Goal: Find specific page/section: Find specific page/section

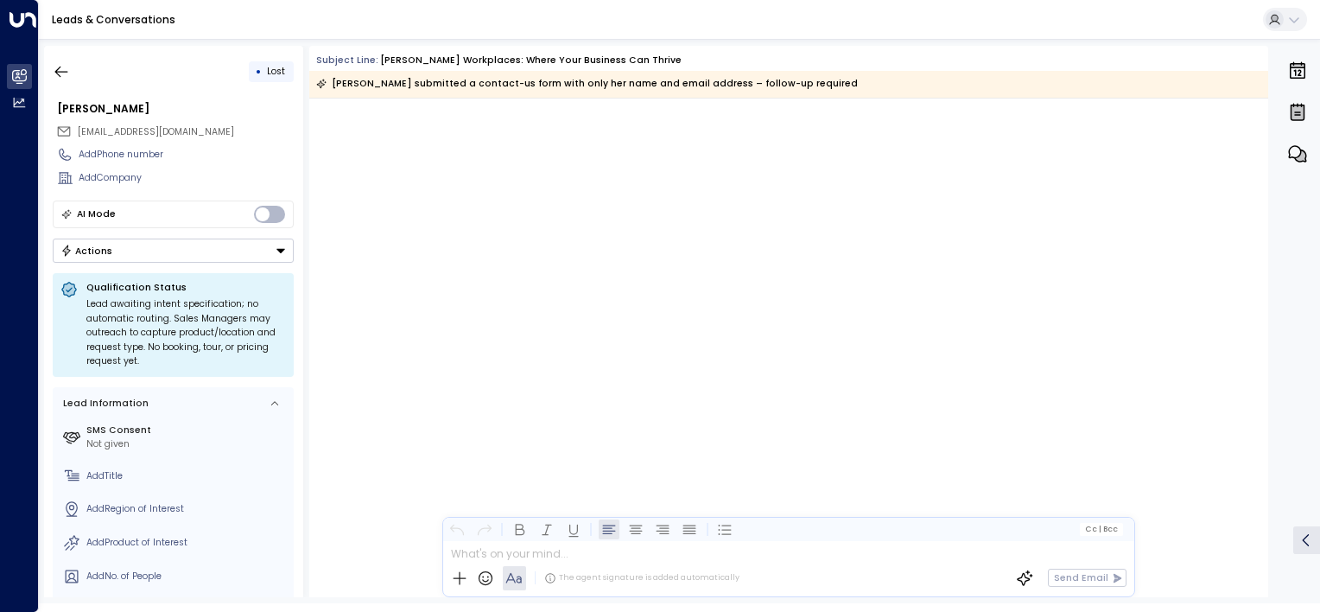
scroll to position [4228, 0]
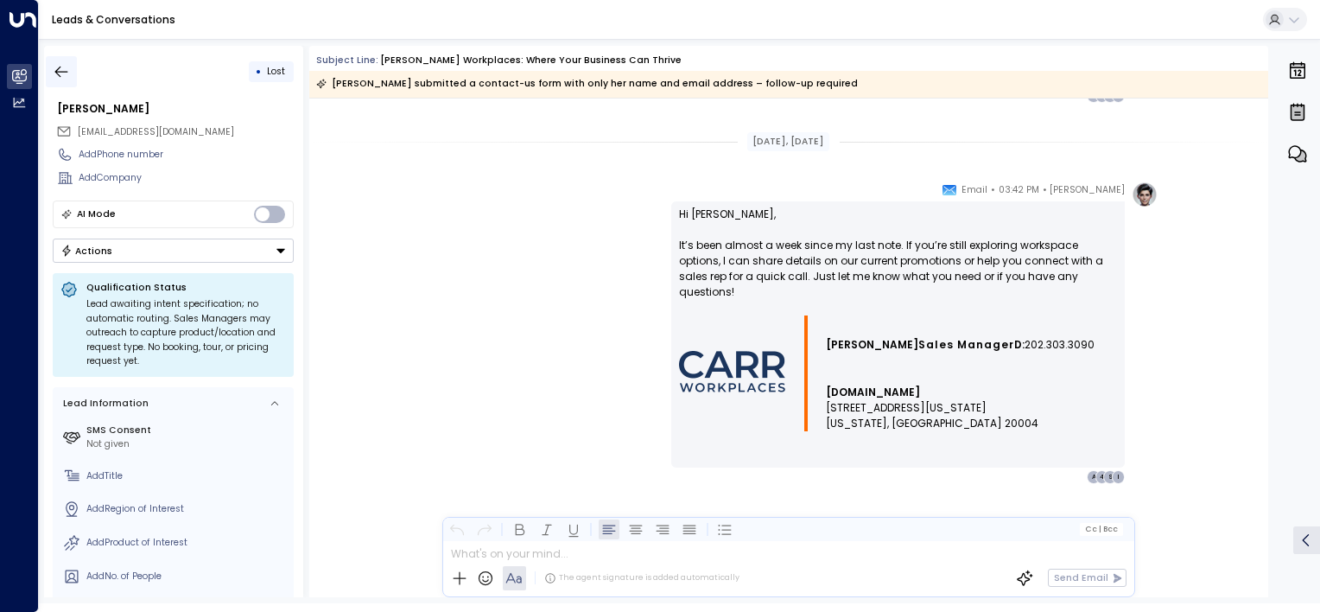
click at [61, 73] on icon "button" at bounding box center [61, 71] width 17 height 17
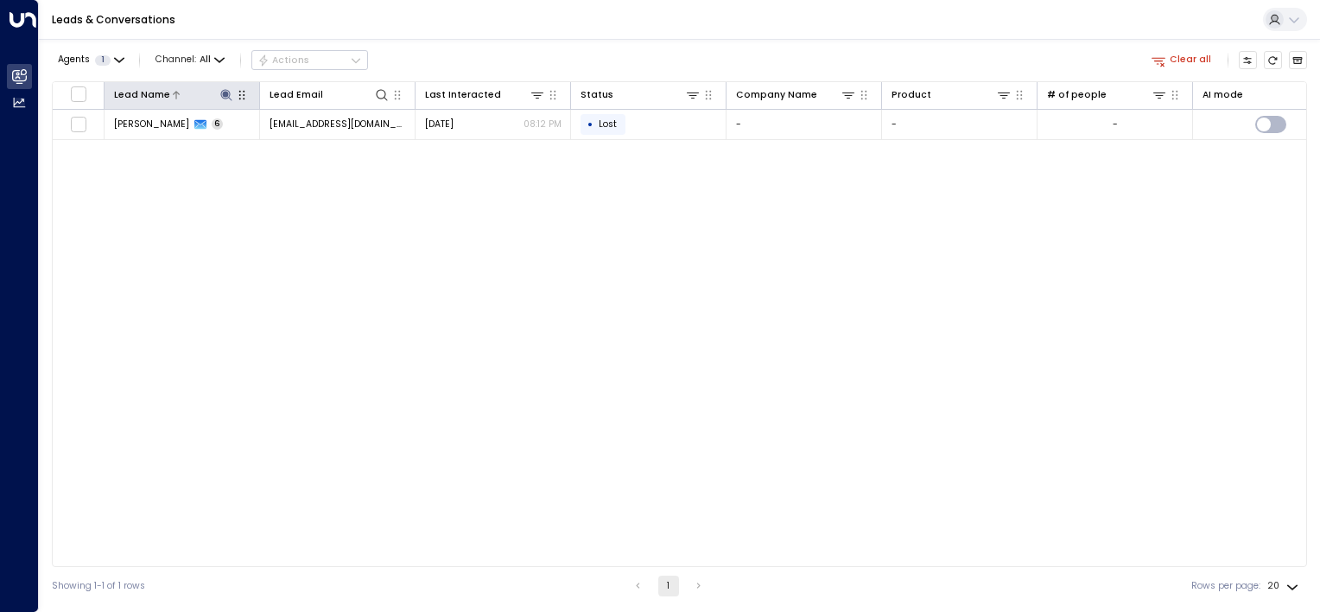
click at [223, 95] on icon at bounding box center [225, 94] width 11 height 11
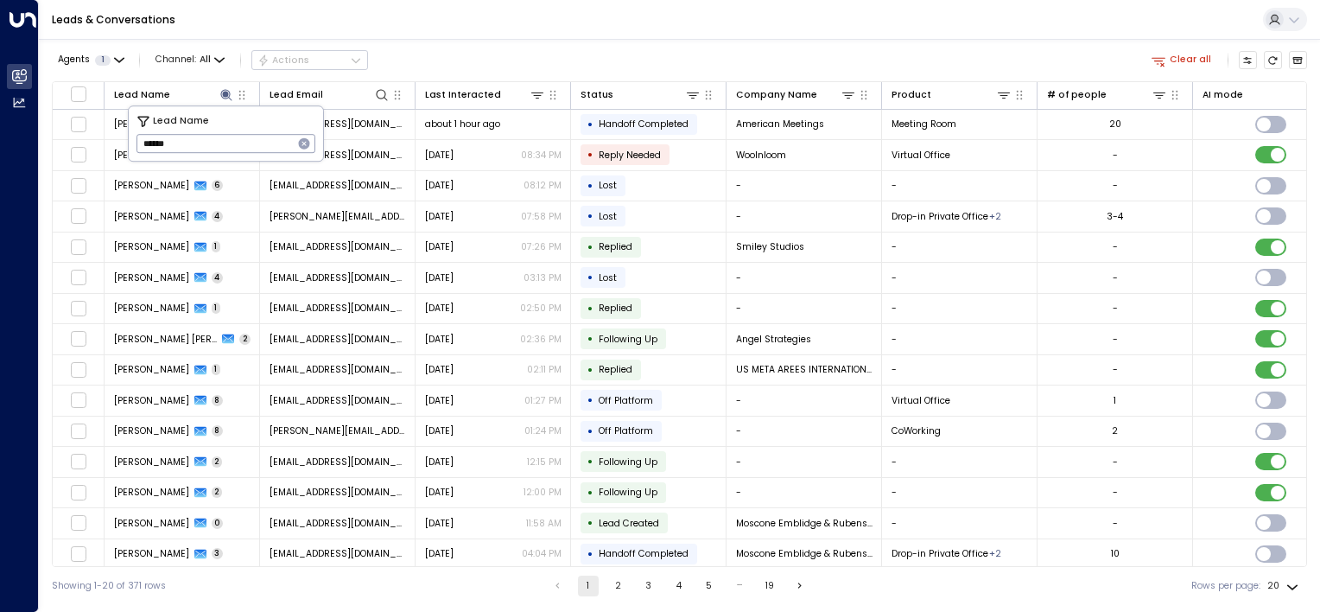
type input "******"
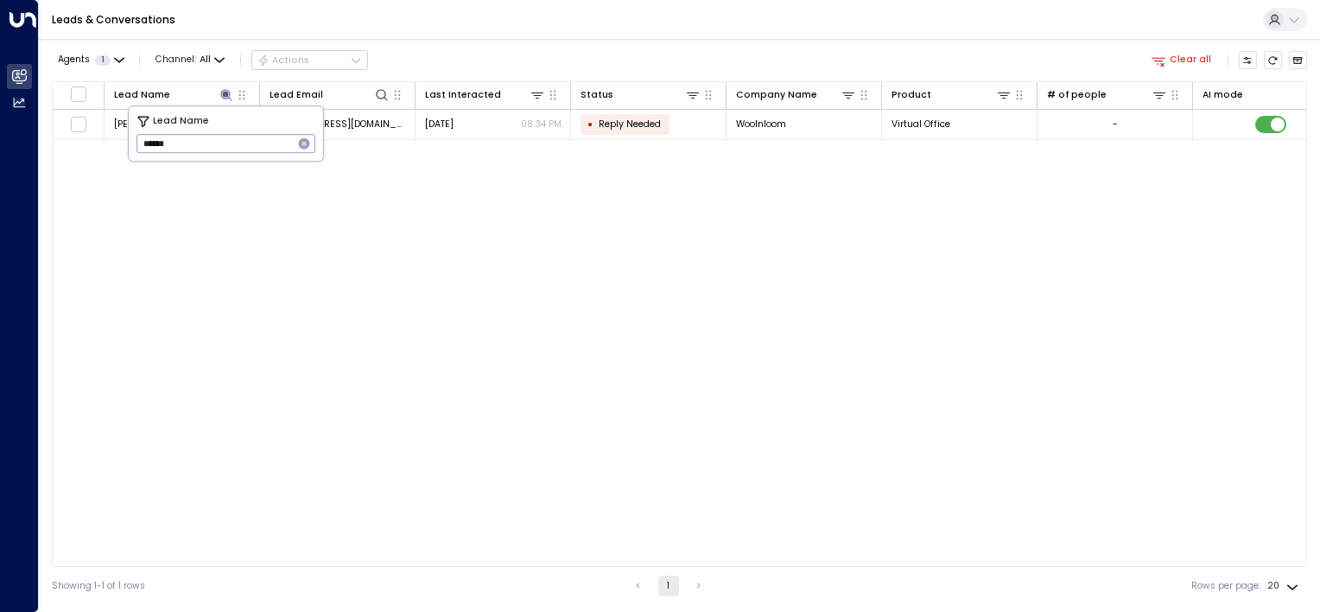
click at [294, 270] on div "Lead Name Lead Email Last Interacted Status Company Name Product # of people AI…" at bounding box center [679, 324] width 1255 height 486
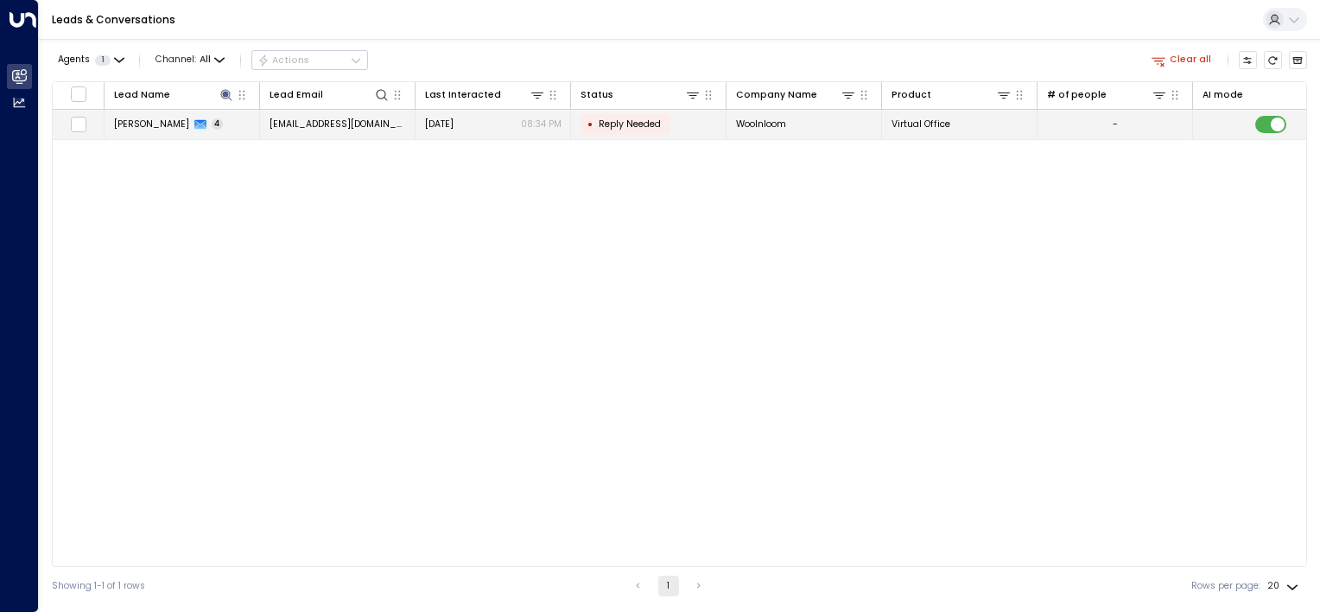
click at [150, 122] on span "[PERSON_NAME]" at bounding box center [151, 123] width 75 height 13
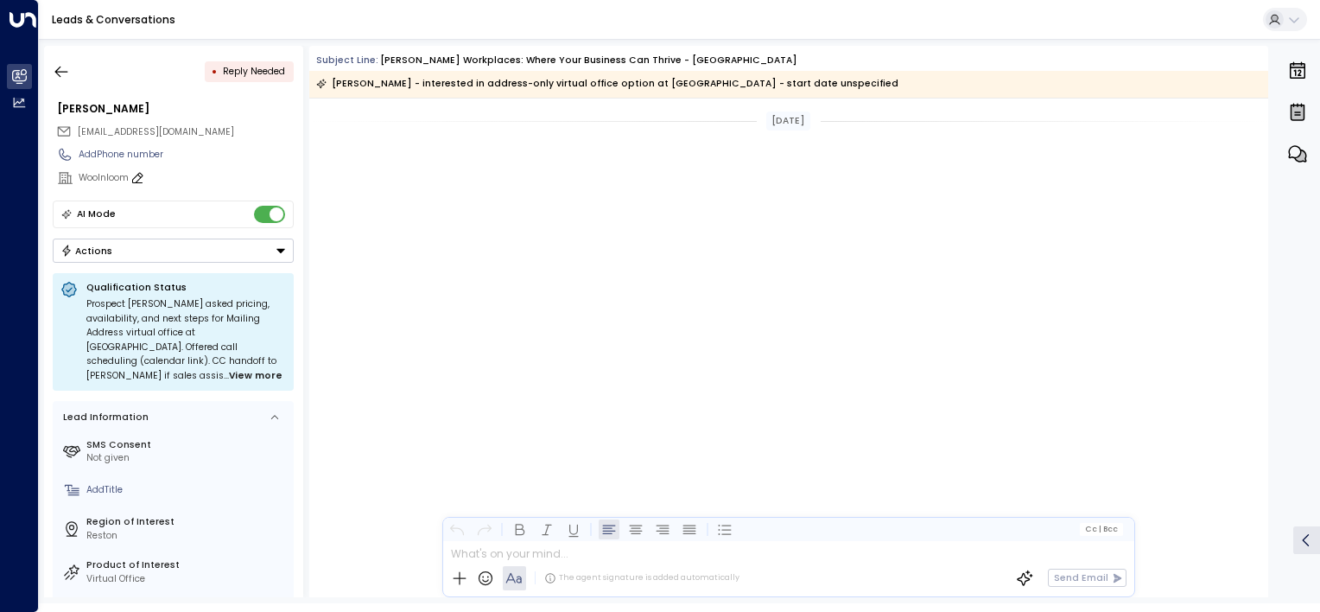
scroll to position [1599, 0]
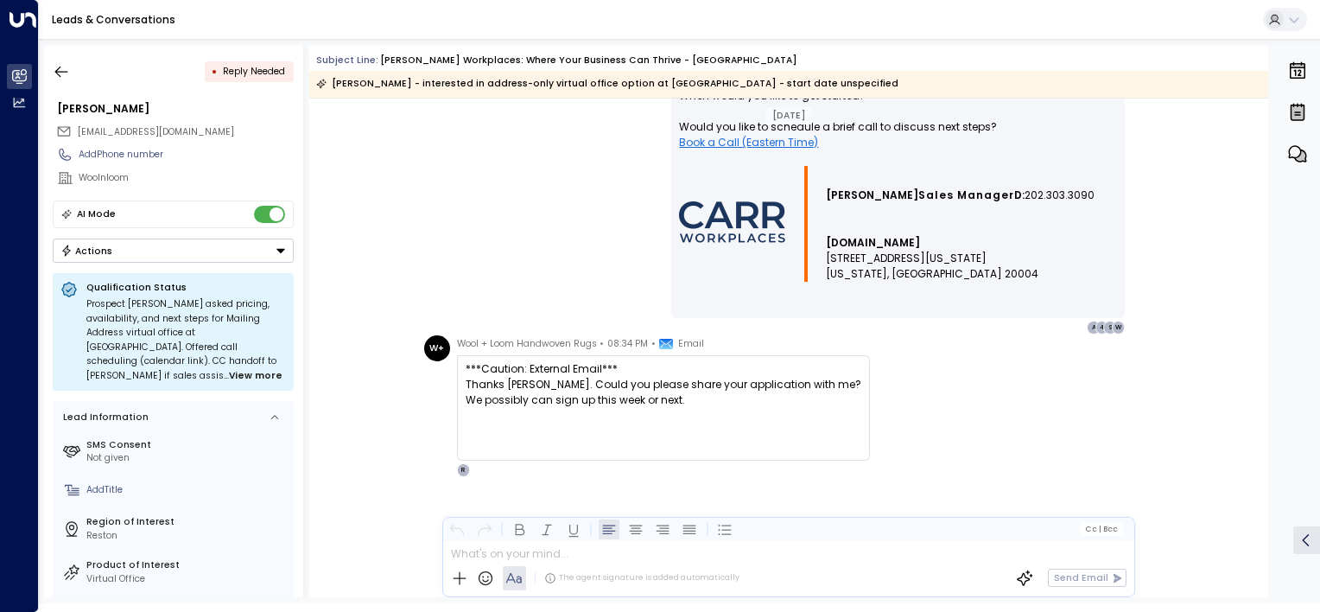
click at [279, 221] on div "AI Mode" at bounding box center [173, 214] width 241 height 29
